Goal: Information Seeking & Learning: Learn about a topic

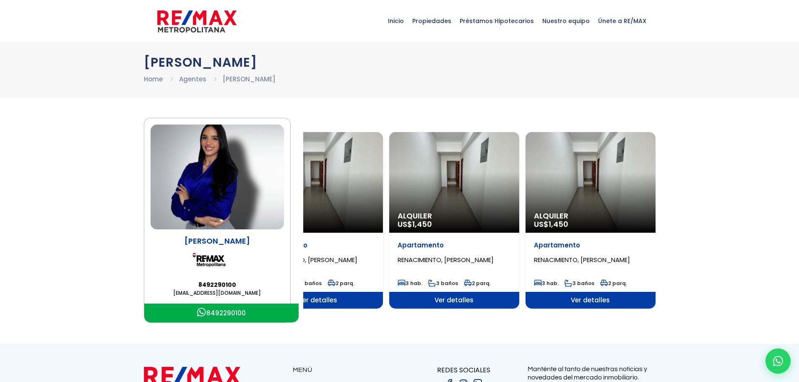
click at [127, 172] on main "Yeili De La Cruz 8492290100 yeilidelacruz@remaxm.net 8492290100 Alquiler US$ 1,…" at bounding box center [399, 220] width 799 height 205
click at [400, 21] on span "Inicio" at bounding box center [396, 20] width 24 height 25
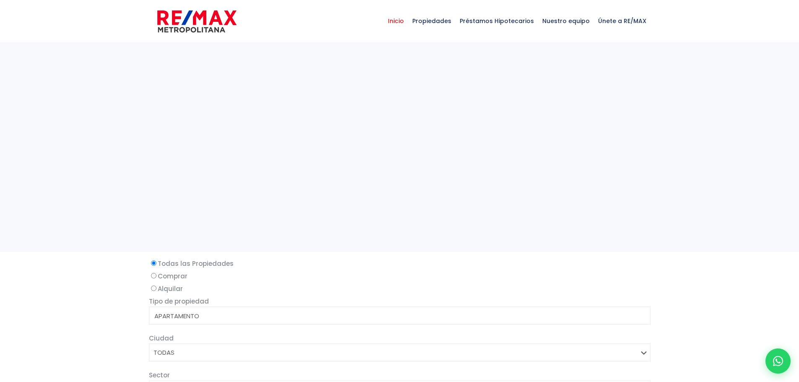
select select
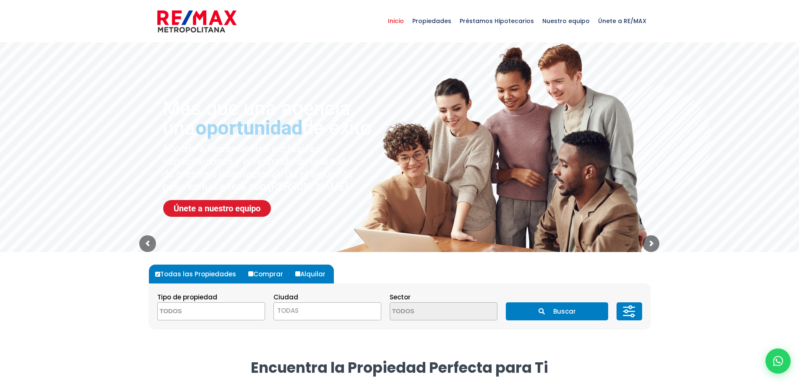
click at [203, 13] on img at bounding box center [196, 21] width 79 height 25
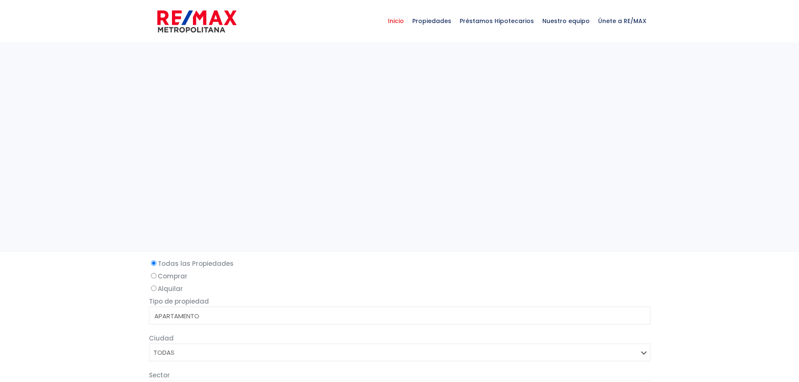
drag, startPoint x: 0, startPoint y: 0, endPoint x: 514, endPoint y: 59, distance: 517.2
click at [514, 59] on sr7-adjuster at bounding box center [399, 147] width 799 height 210
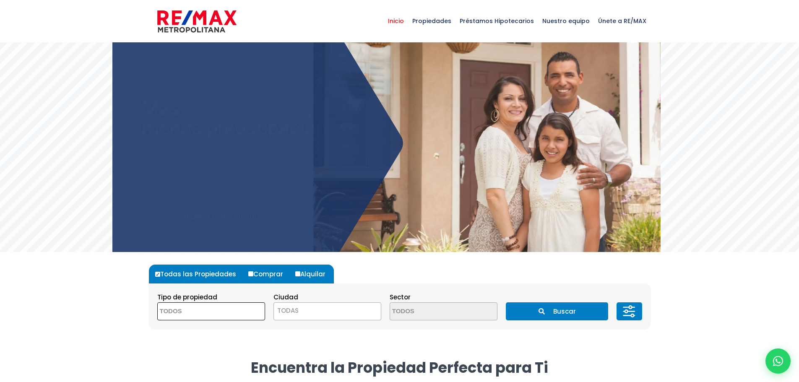
click at [237, 314] on span at bounding box center [211, 311] width 108 height 18
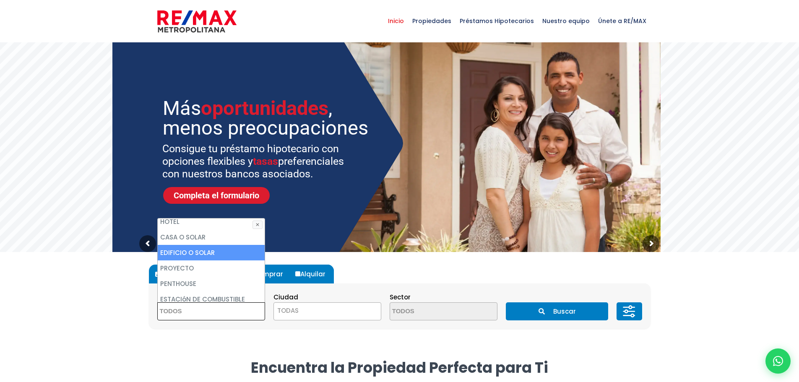
scroll to position [145, 0]
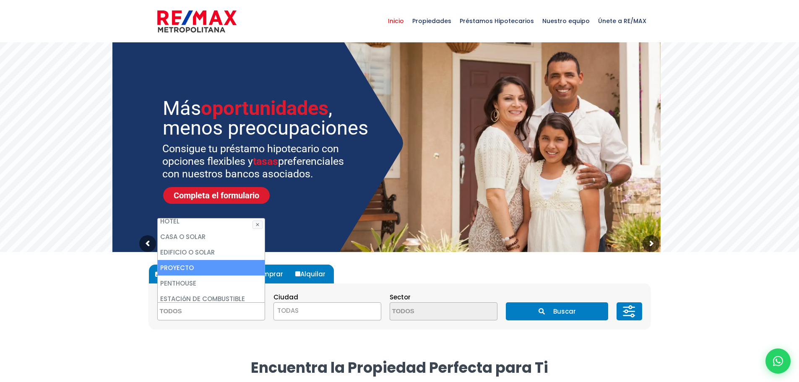
click at [215, 273] on li "PROYECTO" at bounding box center [211, 268] width 107 height 16
select select "project"
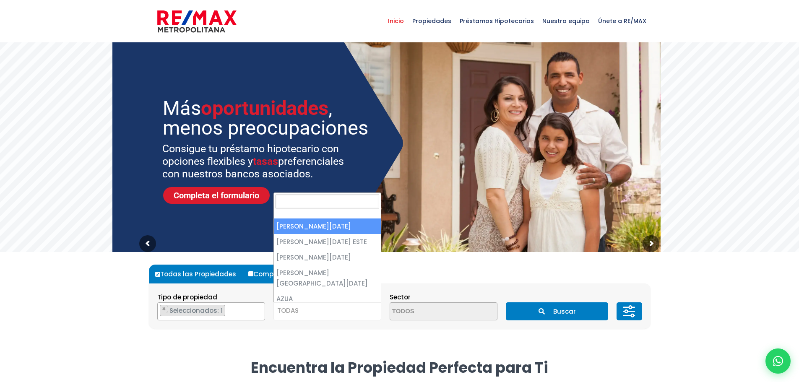
click at [324, 309] on span "TODAS" at bounding box center [327, 311] width 107 height 12
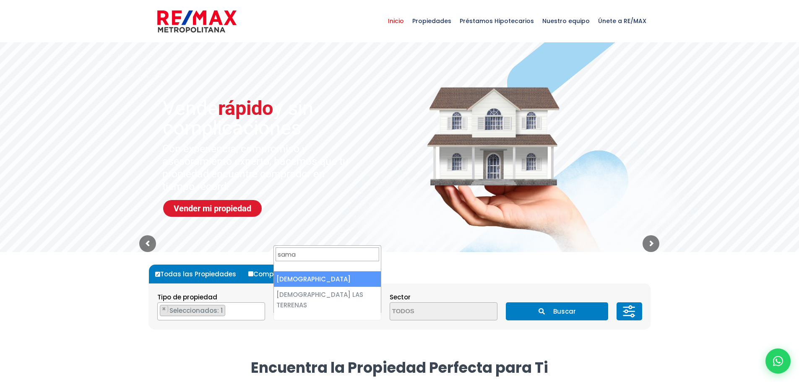
type input "sama"
select select "93"
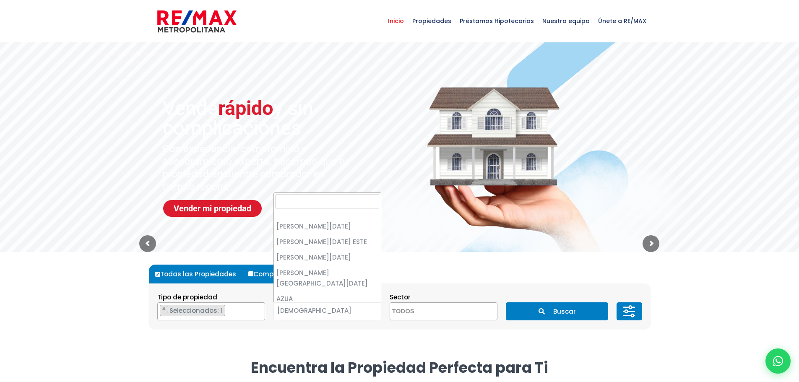
click at [333, 310] on span "[DEMOGRAPHIC_DATA]" at bounding box center [317, 311] width 86 height 12
select select "95"
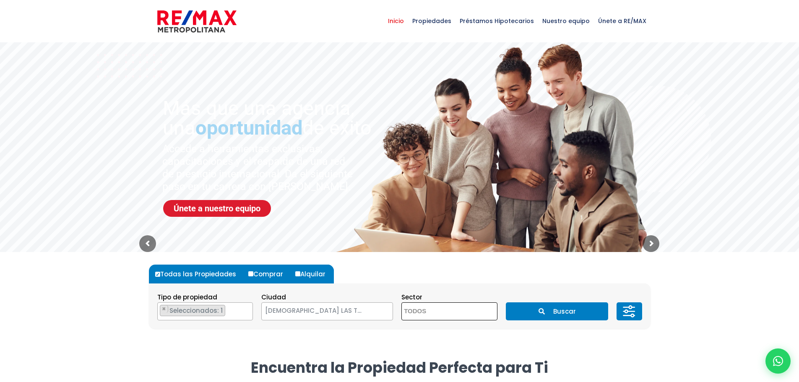
click at [422, 315] on textarea "Search" at bounding box center [442, 312] width 81 height 18
click at [544, 314] on button "Buscar" at bounding box center [557, 311] width 102 height 18
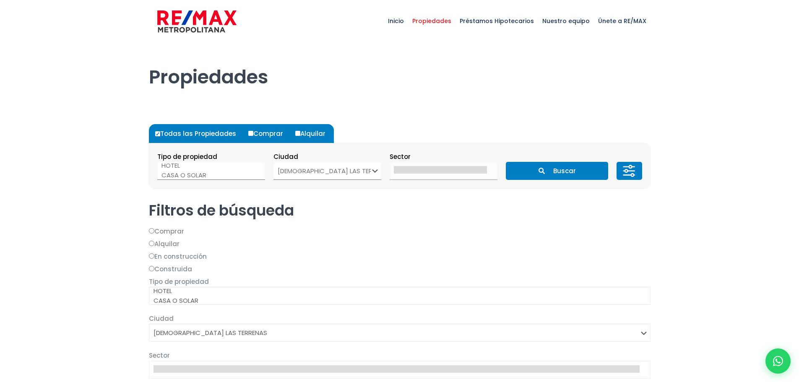
select select "95"
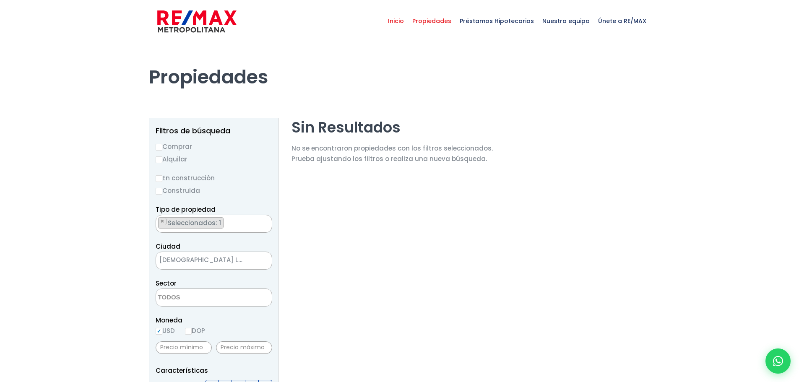
click at [403, 20] on span "Inicio" at bounding box center [396, 20] width 24 height 25
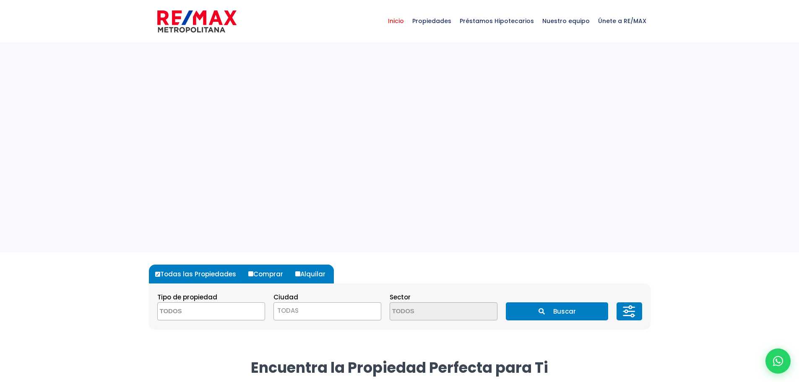
select select
